Goal: Navigation & Orientation: Find specific page/section

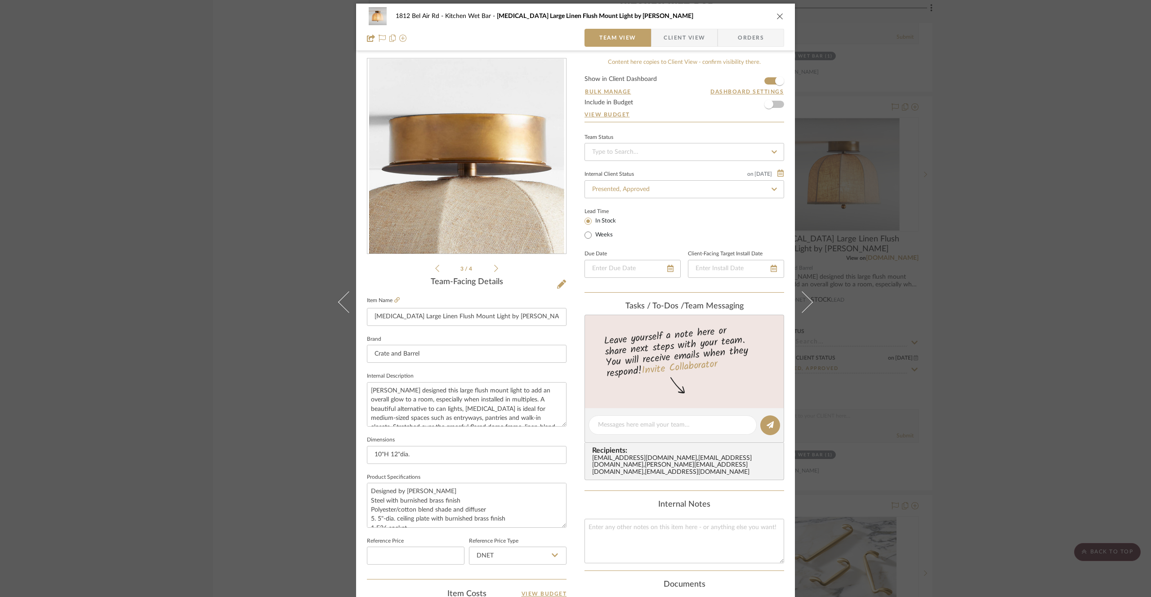
scroll to position [117, 0]
click at [243, 158] on div "1812 Bel Air Rd Kitchen Wet Bar [MEDICAL_DATA] Large Linen Flush Mount Light by…" at bounding box center [575, 298] width 1151 height 597
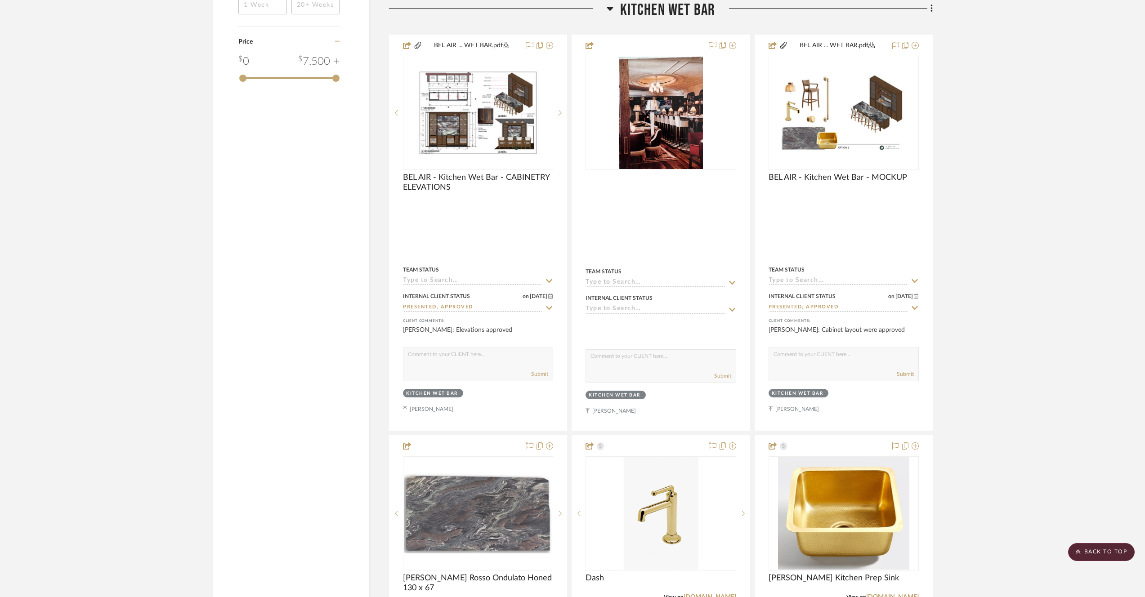
scroll to position [1534, 0]
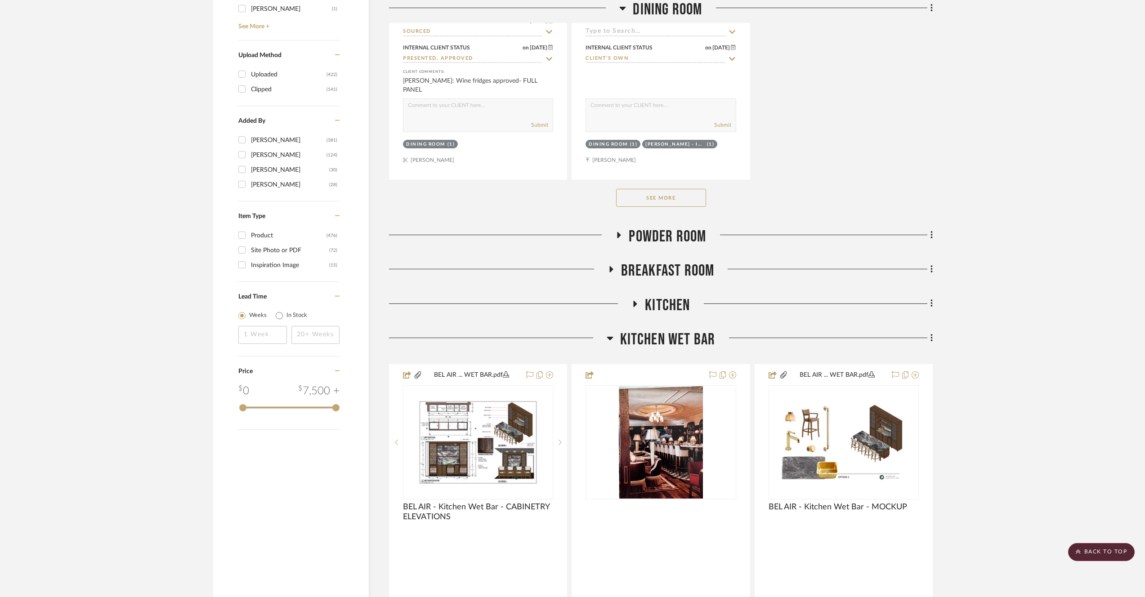
click at [664, 331] on span "Kitchen Wet Bar" at bounding box center [667, 339] width 95 height 19
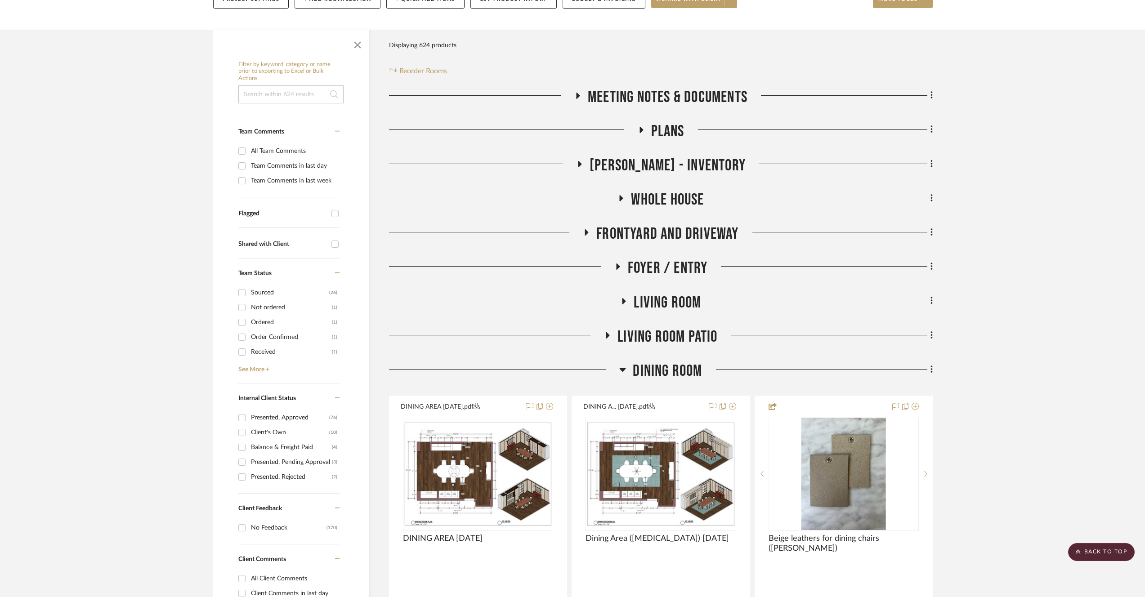
scroll to position [0, 0]
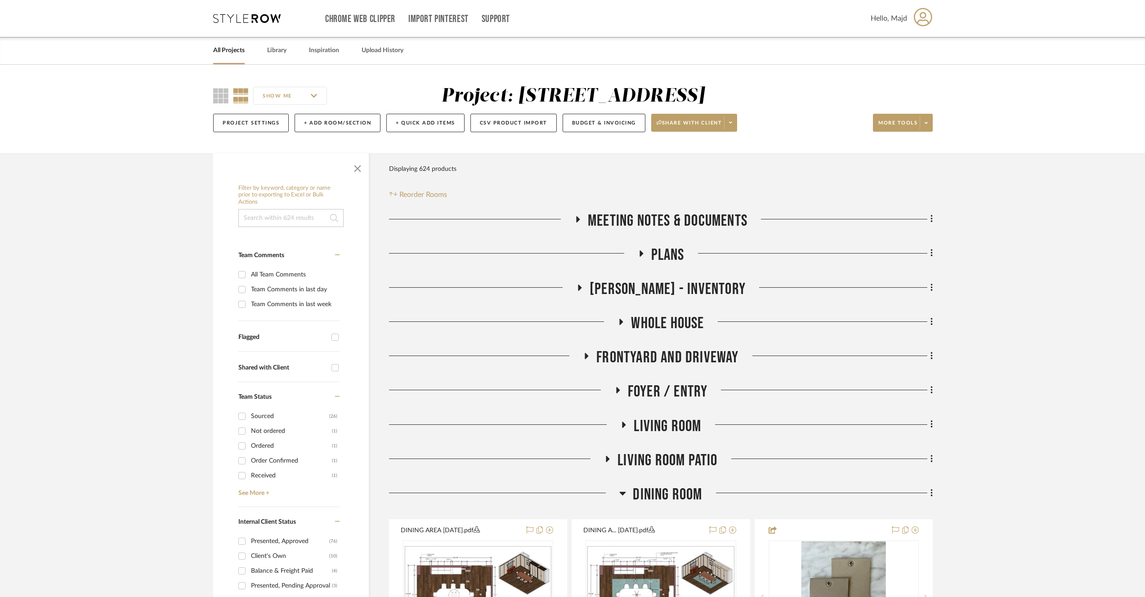
click at [677, 494] on span "Dining Room" at bounding box center [667, 494] width 69 height 19
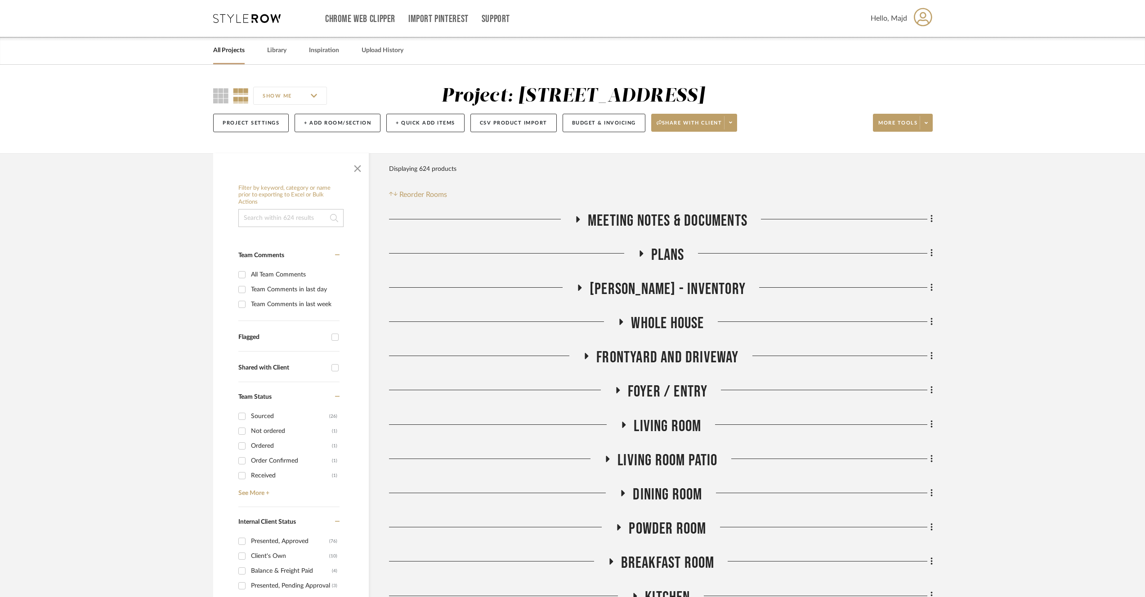
click at [689, 528] on span "Powder Room" at bounding box center [667, 528] width 77 height 19
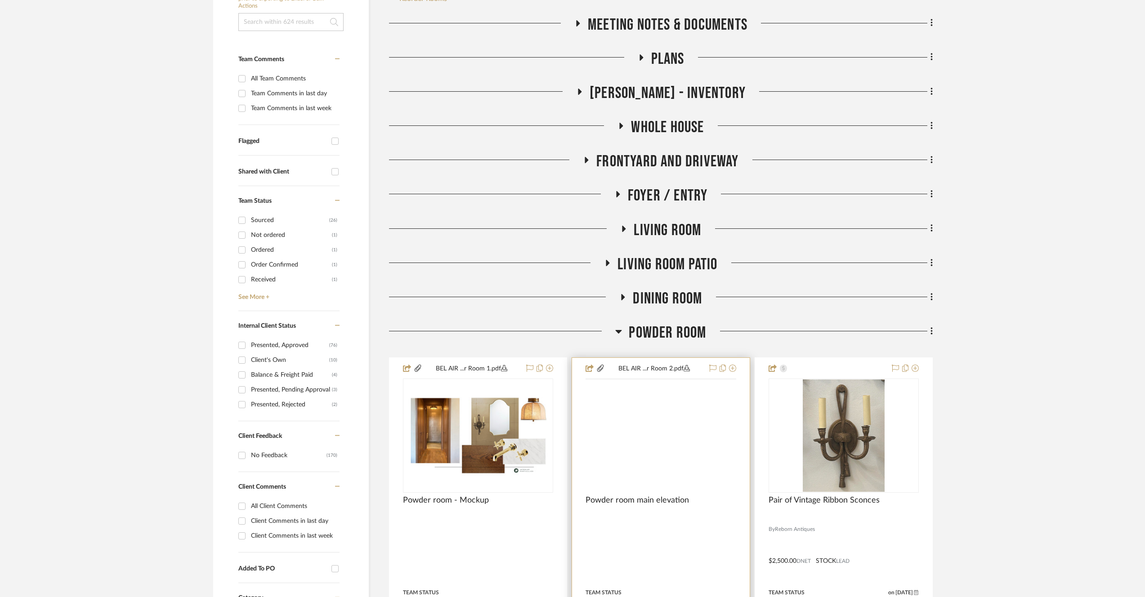
scroll to position [242, 0]
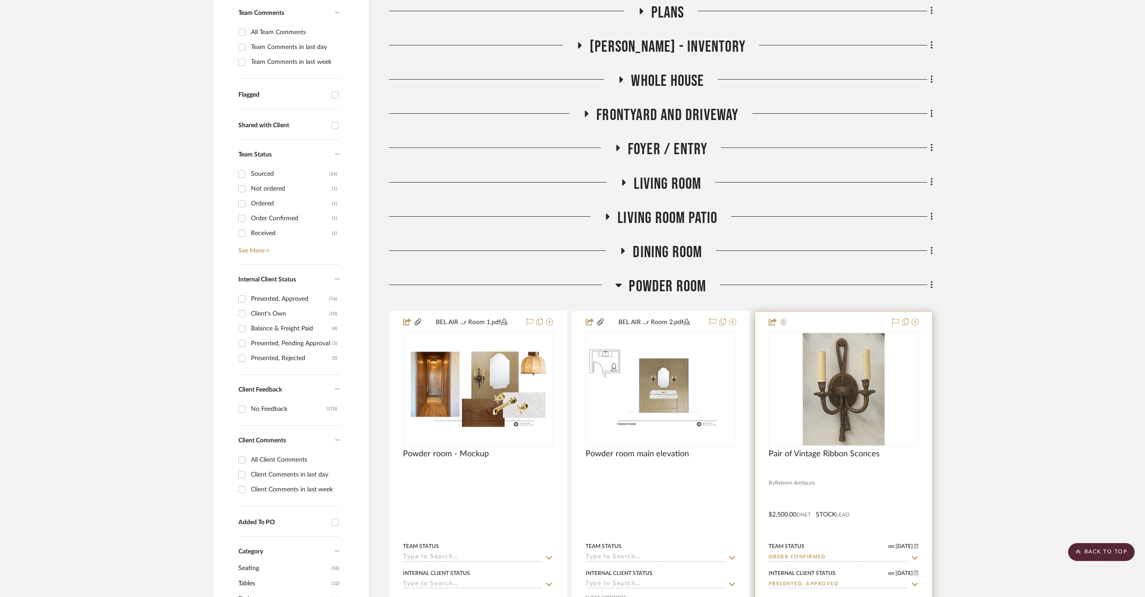
click at [849, 421] on img "0" at bounding box center [843, 389] width 81 height 112
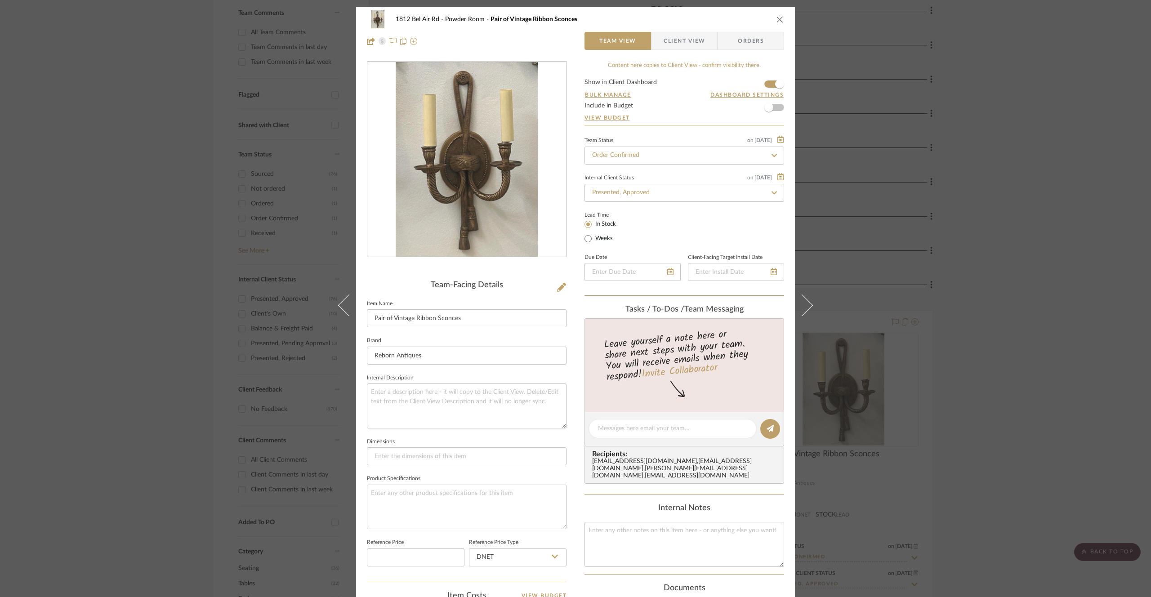
click at [739, 40] on span "Orders" at bounding box center [751, 41] width 46 height 18
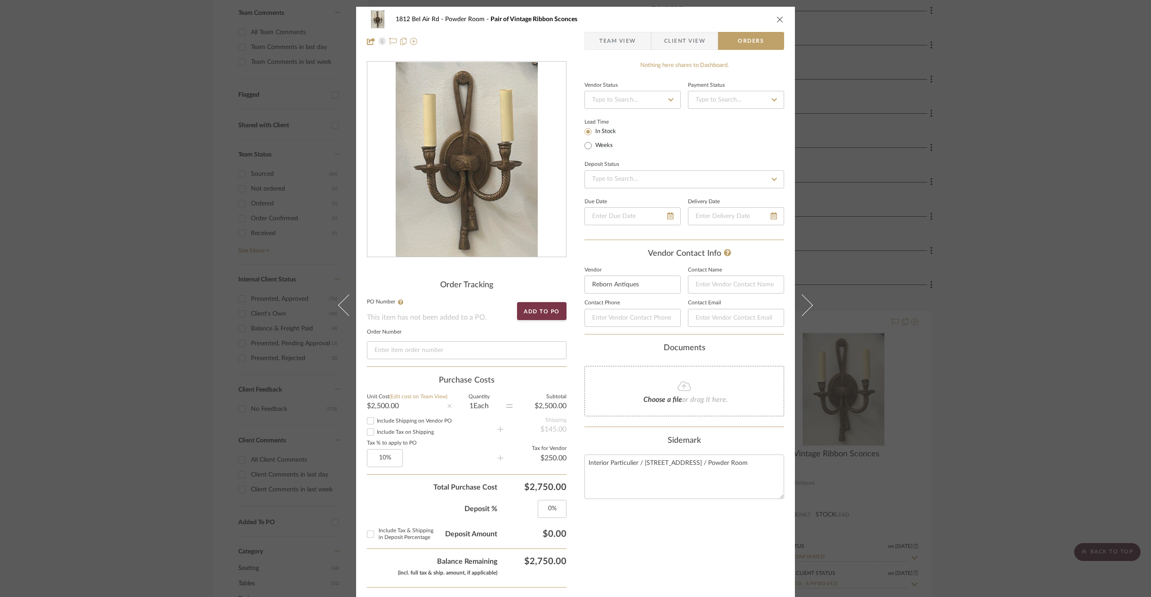
click at [182, 240] on div "1812 Bel Air Rd Powder Room Pair of Vintage Ribbon Sconces Team View Client Vie…" at bounding box center [575, 298] width 1151 height 597
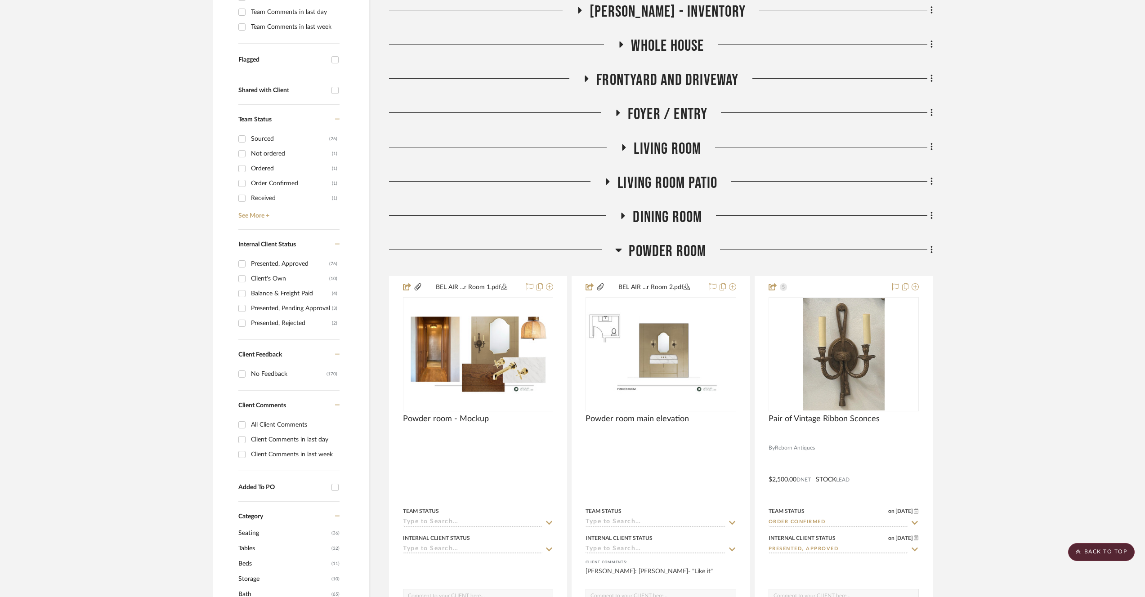
scroll to position [311, 0]
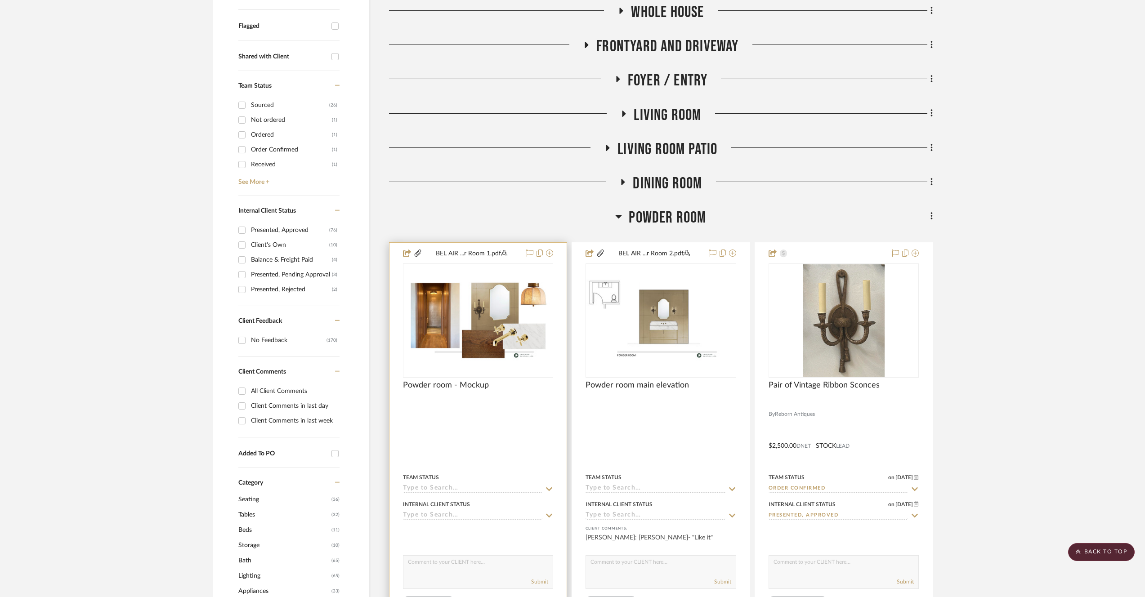
click at [433, 307] on img "0" at bounding box center [478, 321] width 148 height 84
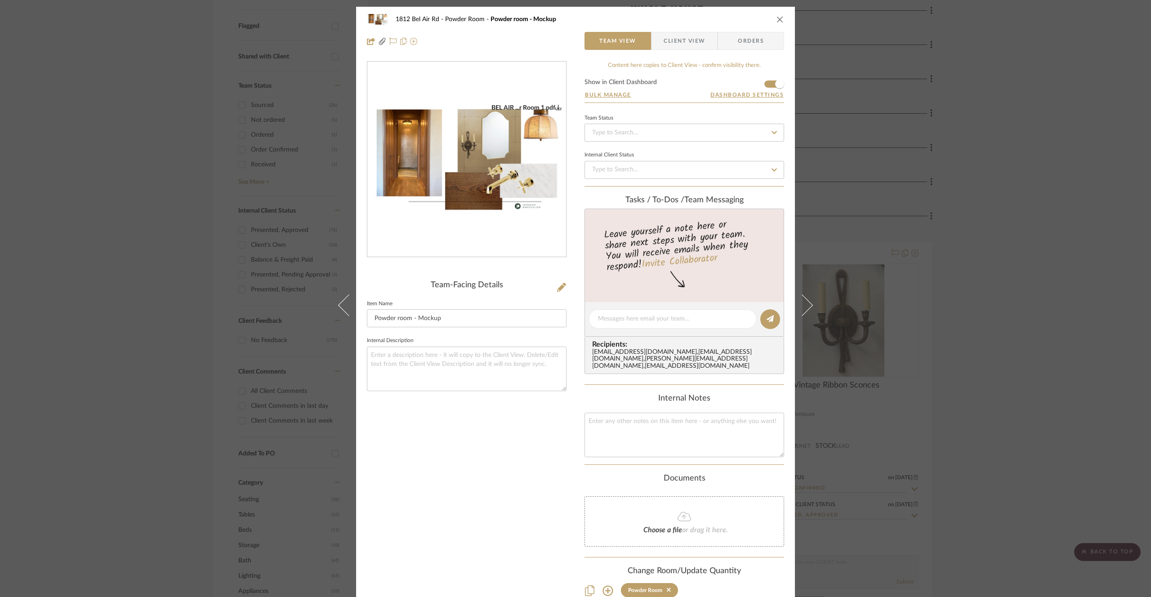
click at [499, 127] on img "0" at bounding box center [466, 160] width 199 height 112
click at [133, 219] on div "1812 Bel Air Rd Powder Room Powder room - Mockup Team View Client View Orders B…" at bounding box center [575, 298] width 1151 height 597
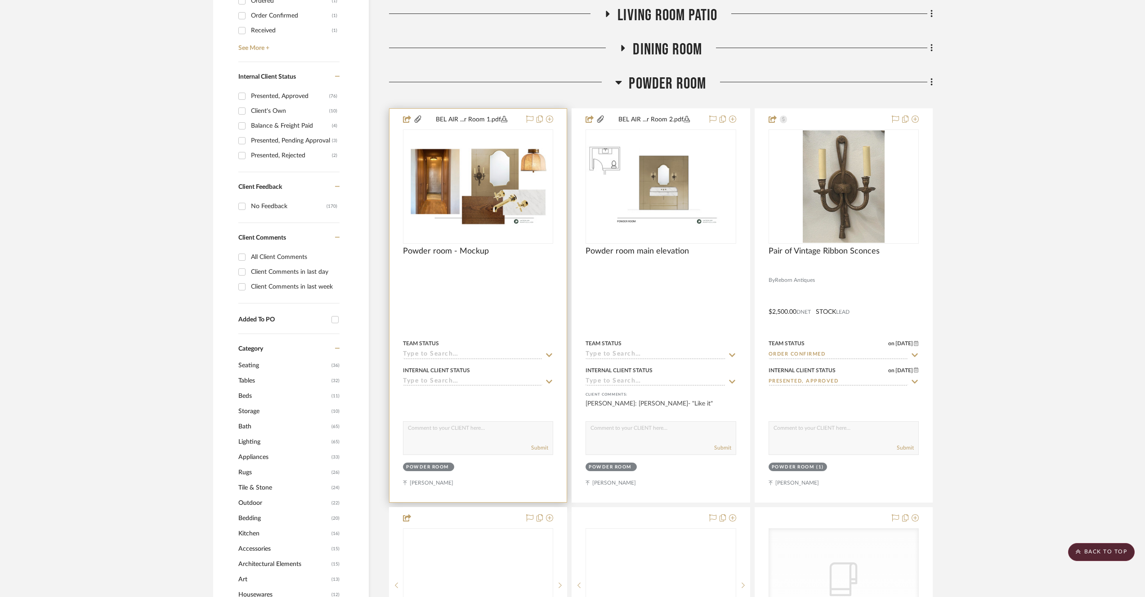
scroll to position [491, 0]
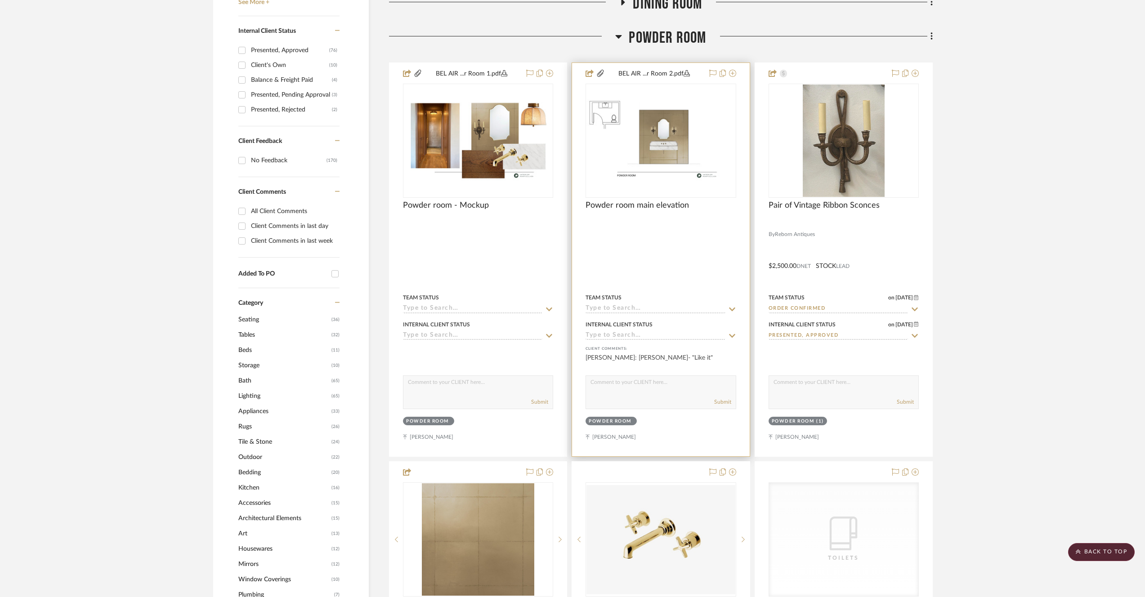
click at [640, 161] on img "0" at bounding box center [660, 141] width 148 height 84
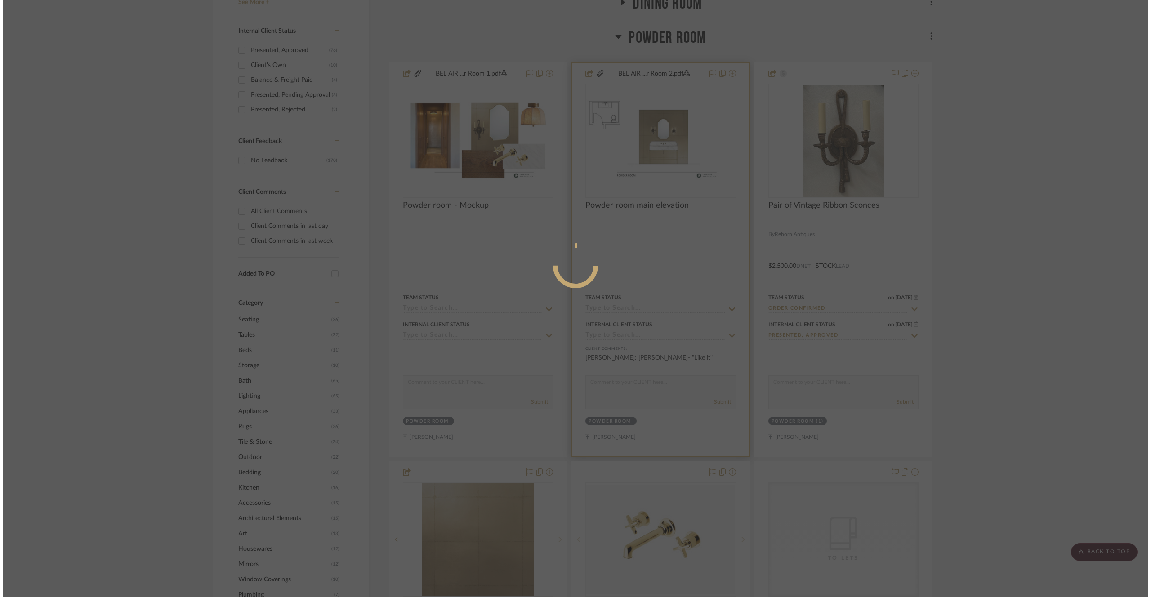
scroll to position [0, 0]
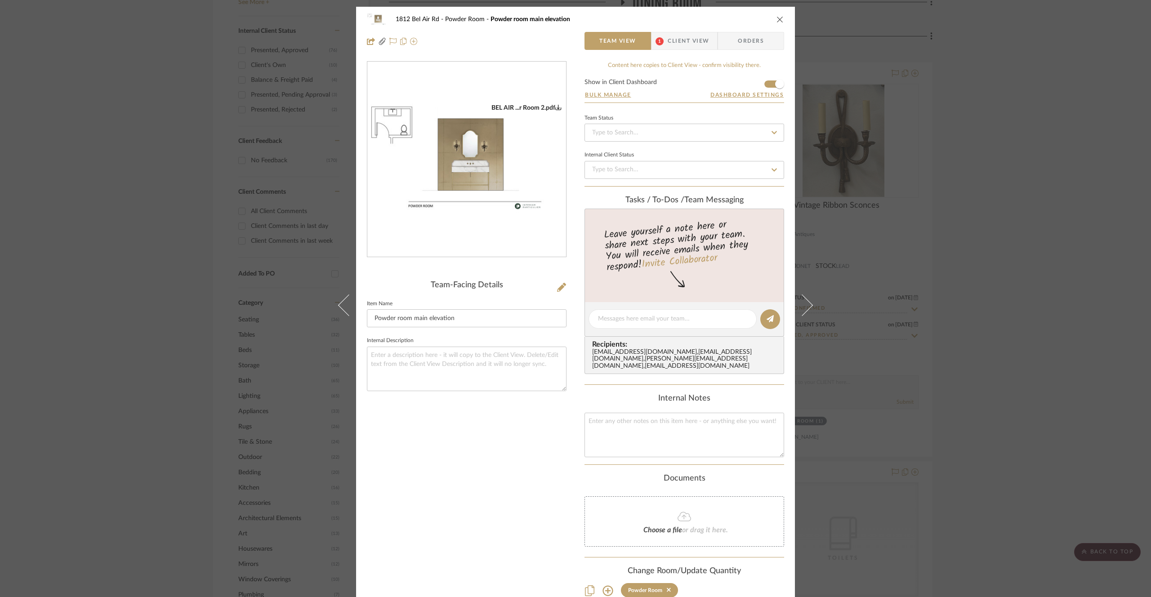
click at [473, 174] on img "0" at bounding box center [466, 160] width 199 height 112
click at [165, 144] on div "1812 Bel Air Rd Powder Room Powder room main elevation Team View 1 Client View …" at bounding box center [575, 298] width 1151 height 597
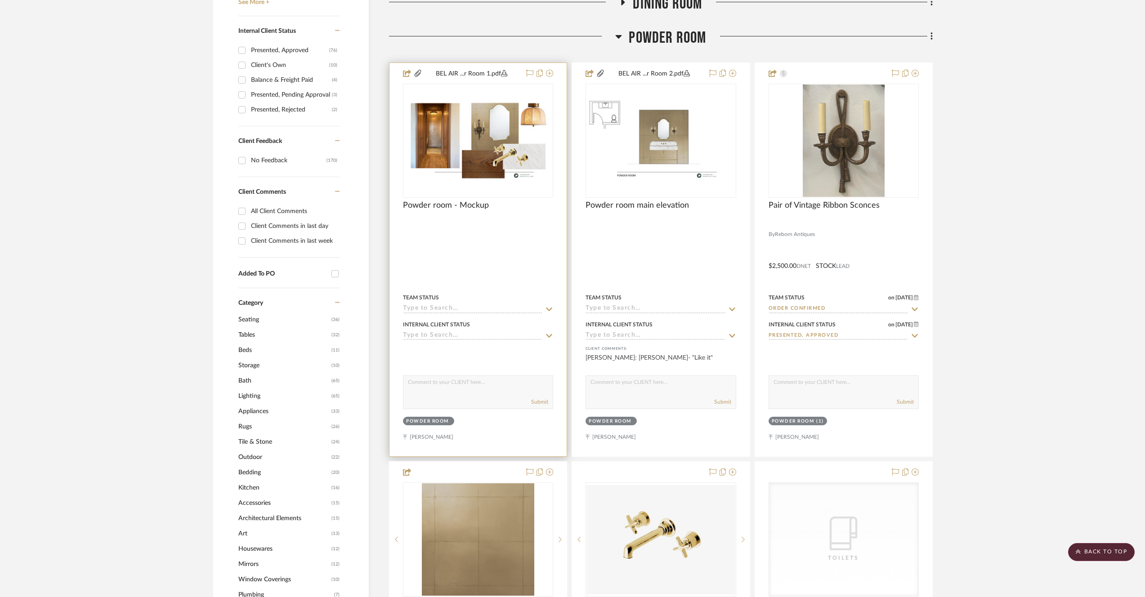
scroll to position [181, 0]
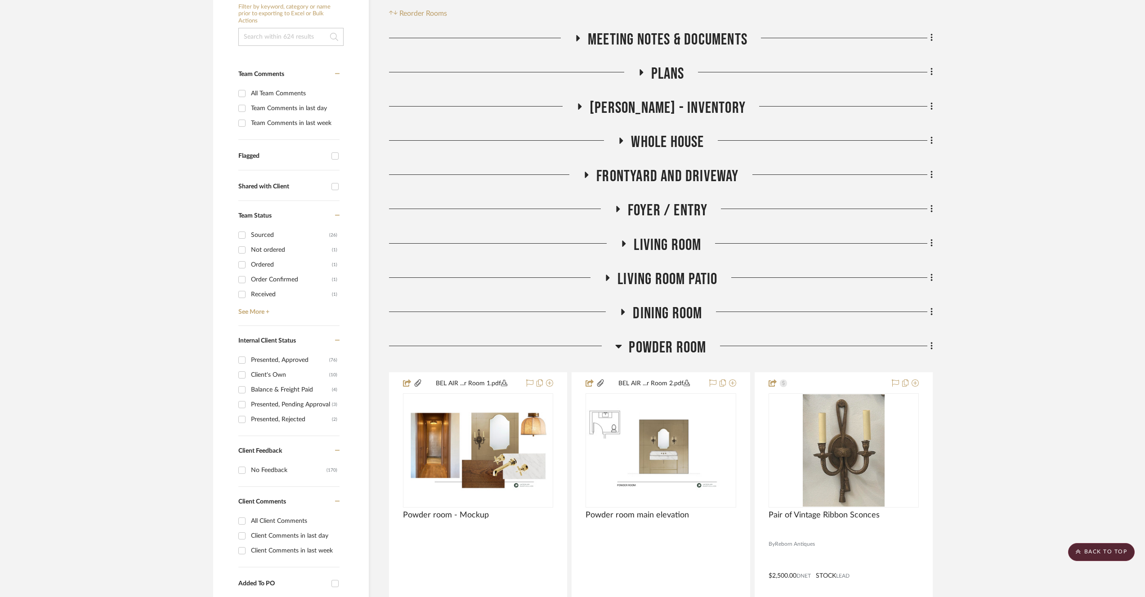
click at [664, 353] on span "Powder Room" at bounding box center [667, 347] width 77 height 19
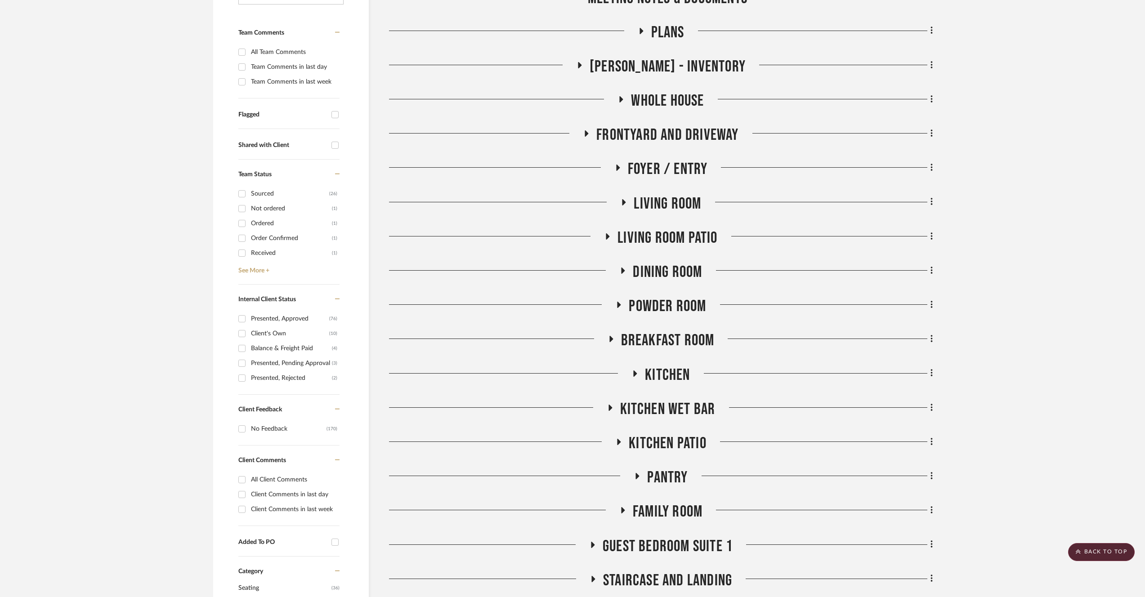
scroll to position [234, 0]
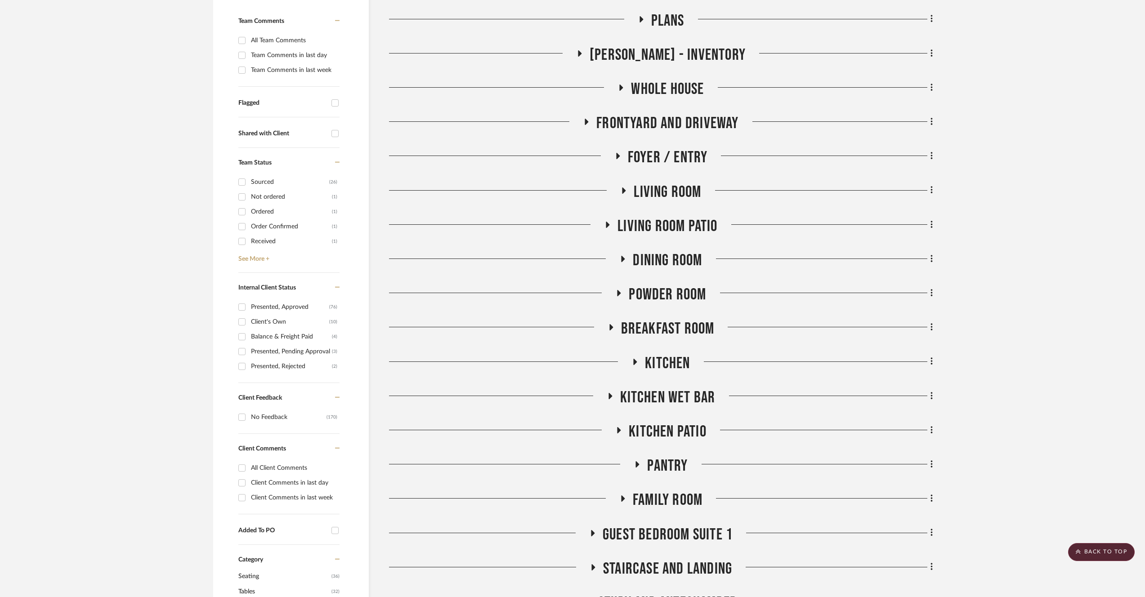
click at [704, 528] on span "Guest Bedroom Suite 1" at bounding box center [668, 534] width 130 height 19
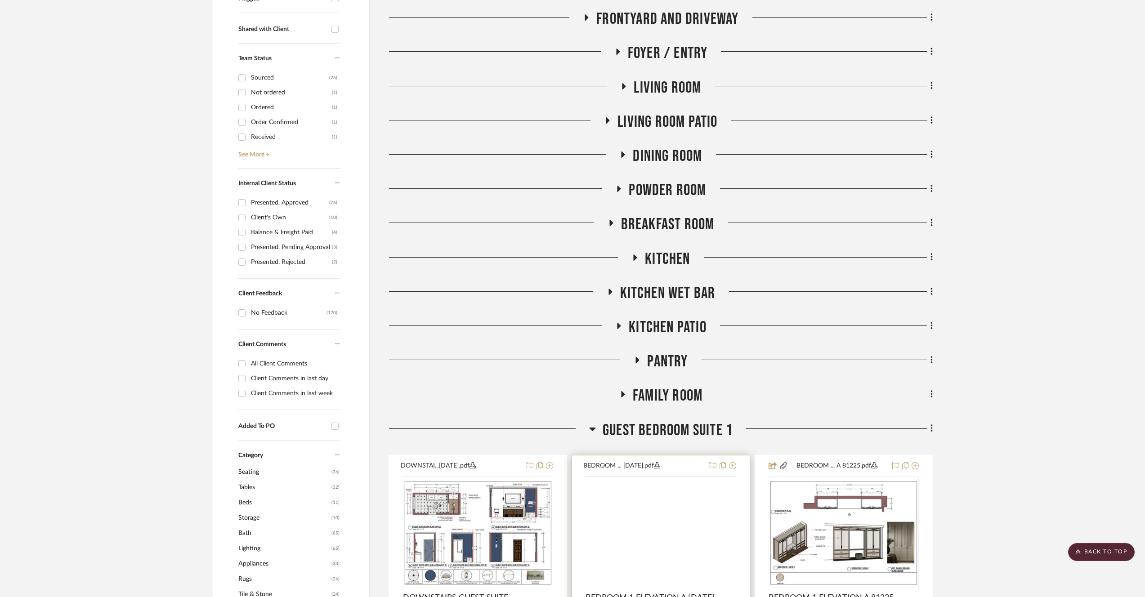
scroll to position [431, 0]
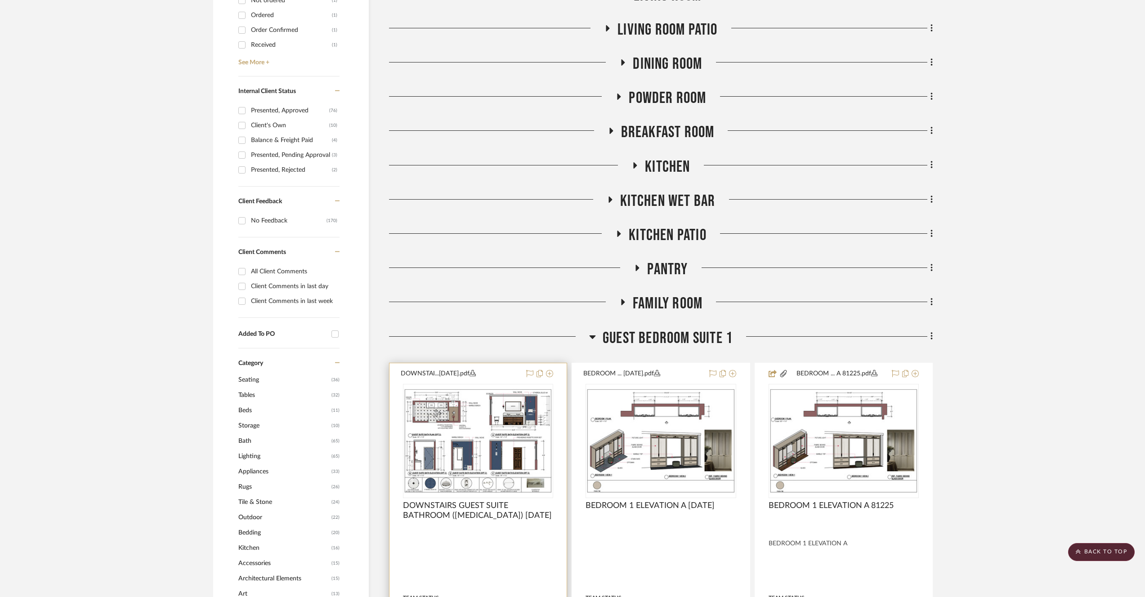
click at [0, 0] on img at bounding box center [0, 0] width 0 height 0
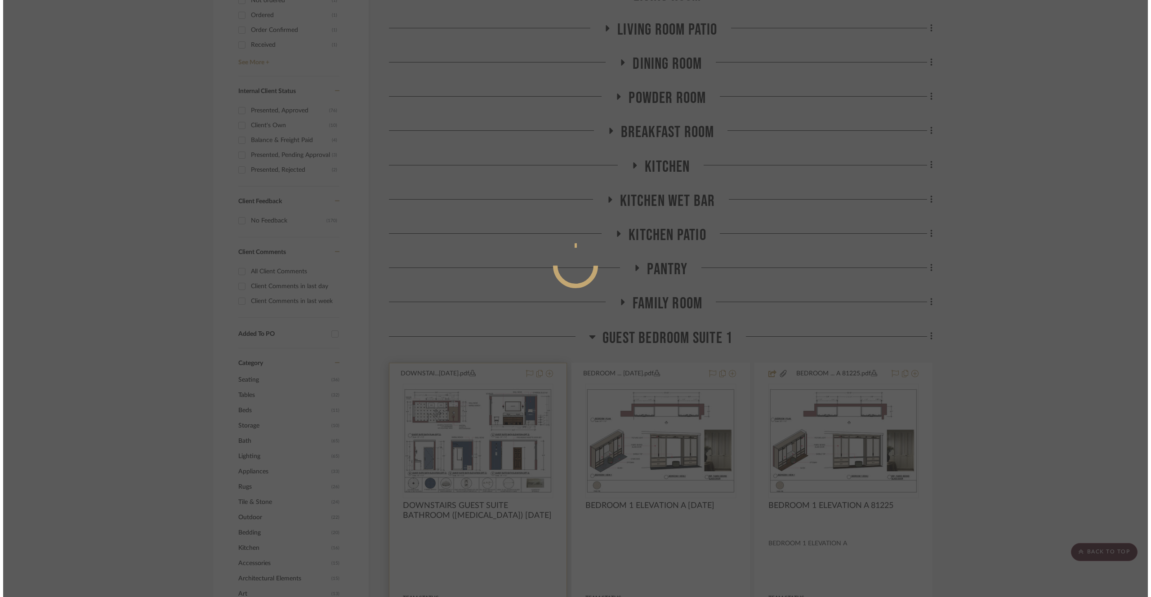
scroll to position [0, 0]
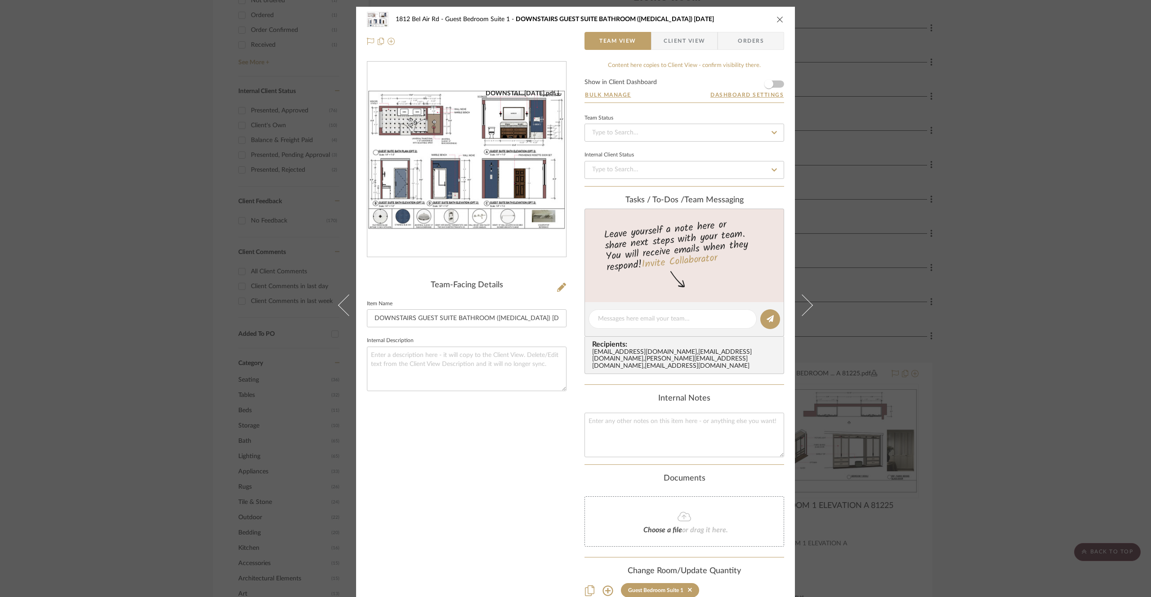
click at [483, 128] on img "0" at bounding box center [466, 159] width 199 height 140
drag, startPoint x: 304, startPoint y: 200, endPoint x: 303, endPoint y: 206, distance: 5.5
click at [304, 200] on div "1812 Bel Air Rd Guest Bedroom Suite 1 DOWNSTAIRS GUEST SUITE BATHROOM ([MEDICAL…" at bounding box center [575, 298] width 1151 height 597
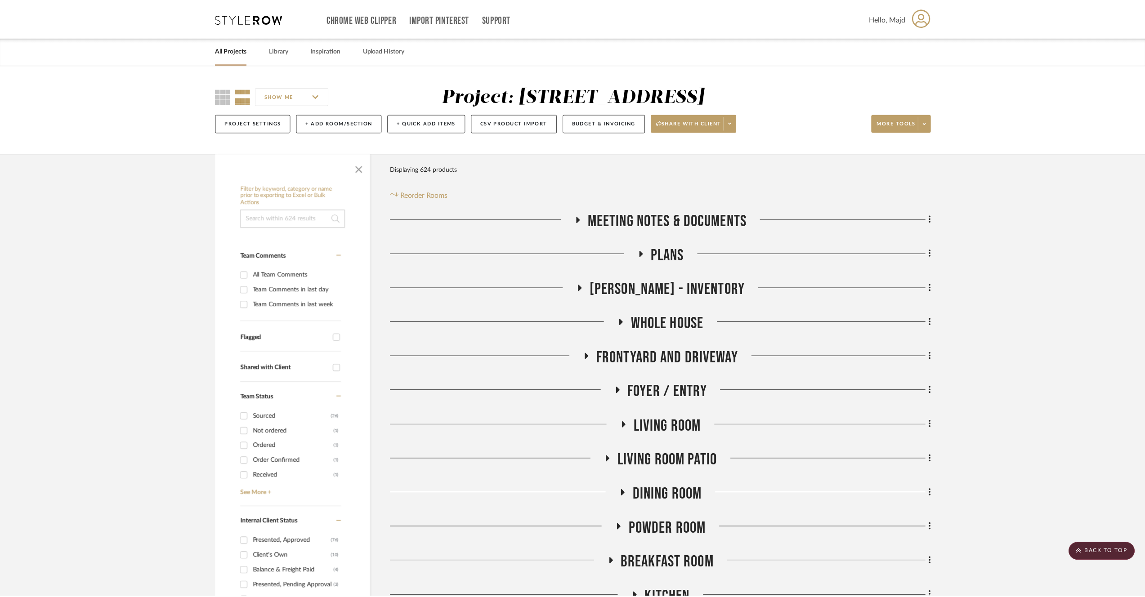
scroll to position [431, 0]
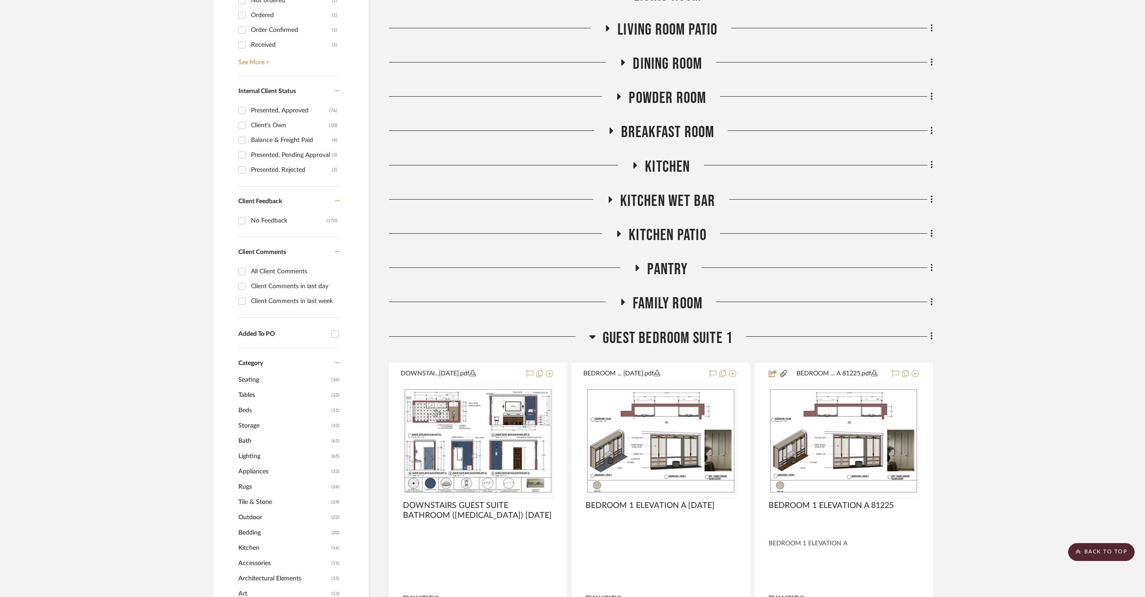
click at [640, 343] on span "Guest Bedroom Suite 1" at bounding box center [668, 338] width 130 height 19
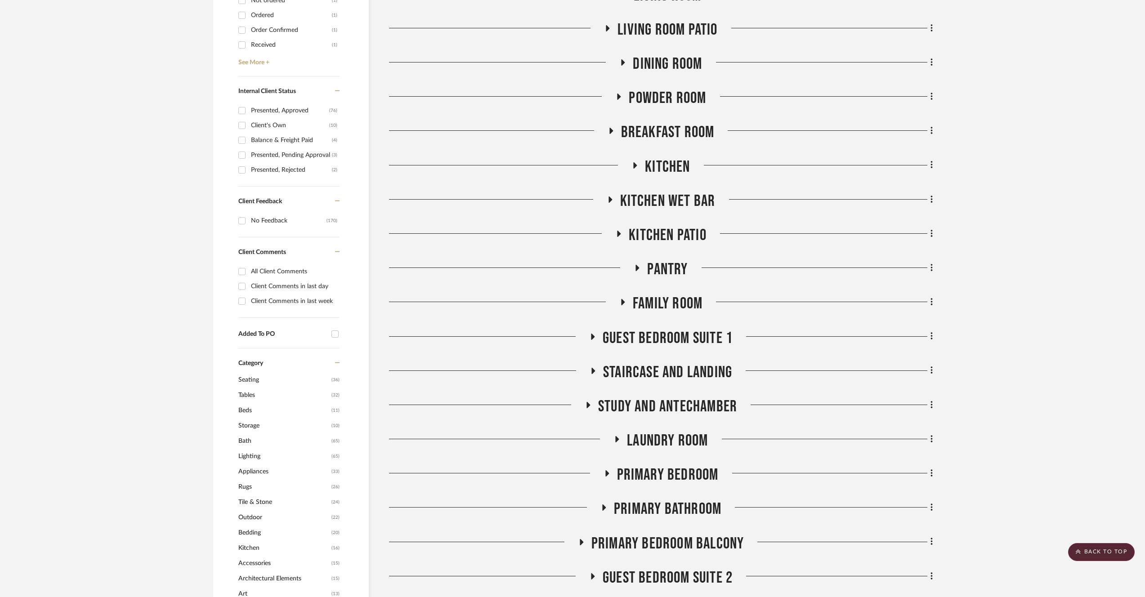
click at [638, 345] on span "Guest Bedroom Suite 1" at bounding box center [668, 338] width 130 height 19
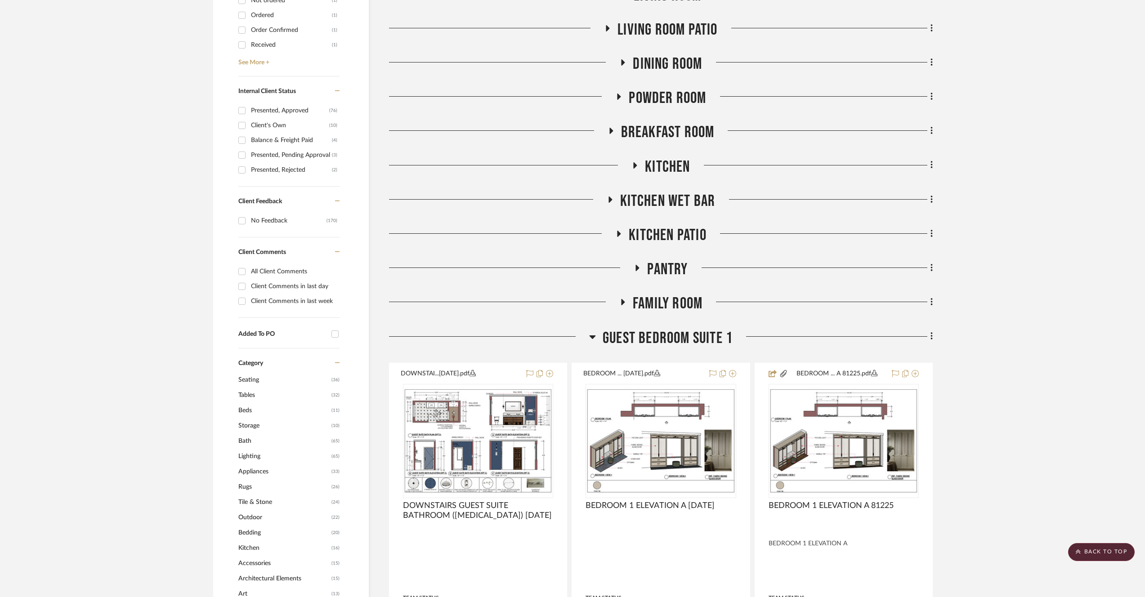
scroll to position [458, 0]
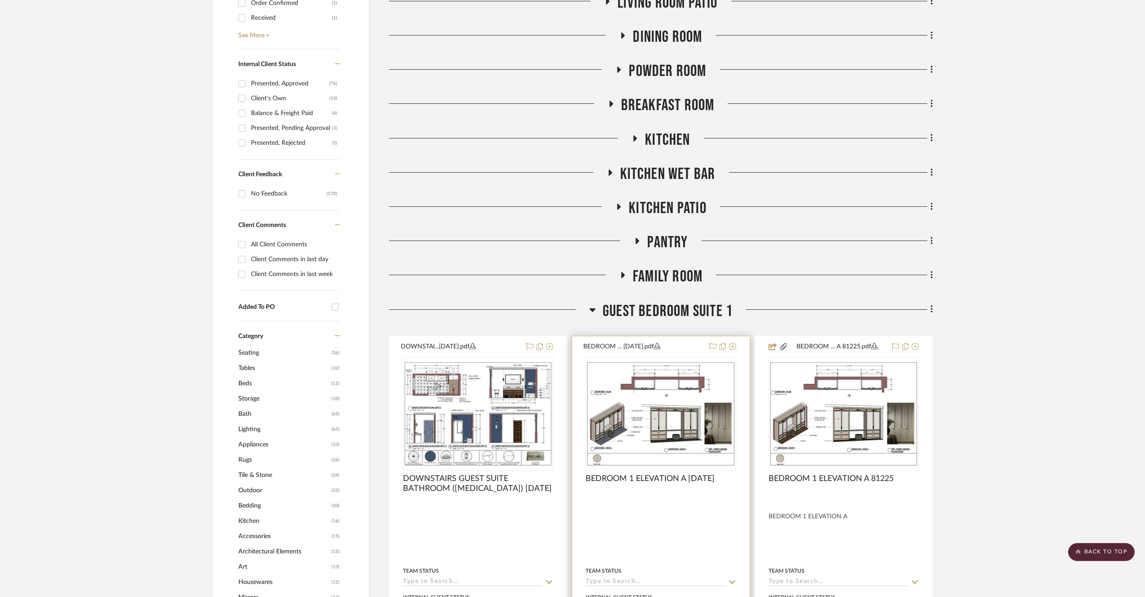
click at [653, 383] on img "0" at bounding box center [660, 414] width 148 height 105
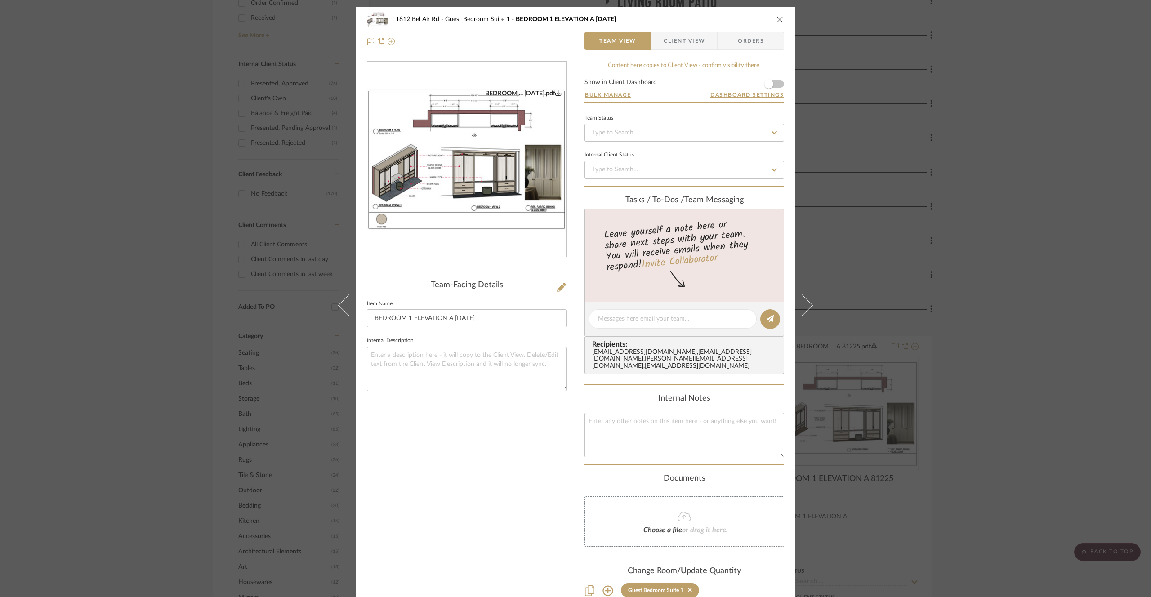
click at [515, 215] on img "0" at bounding box center [466, 159] width 199 height 140
